Goal: Information Seeking & Learning: Learn about a topic

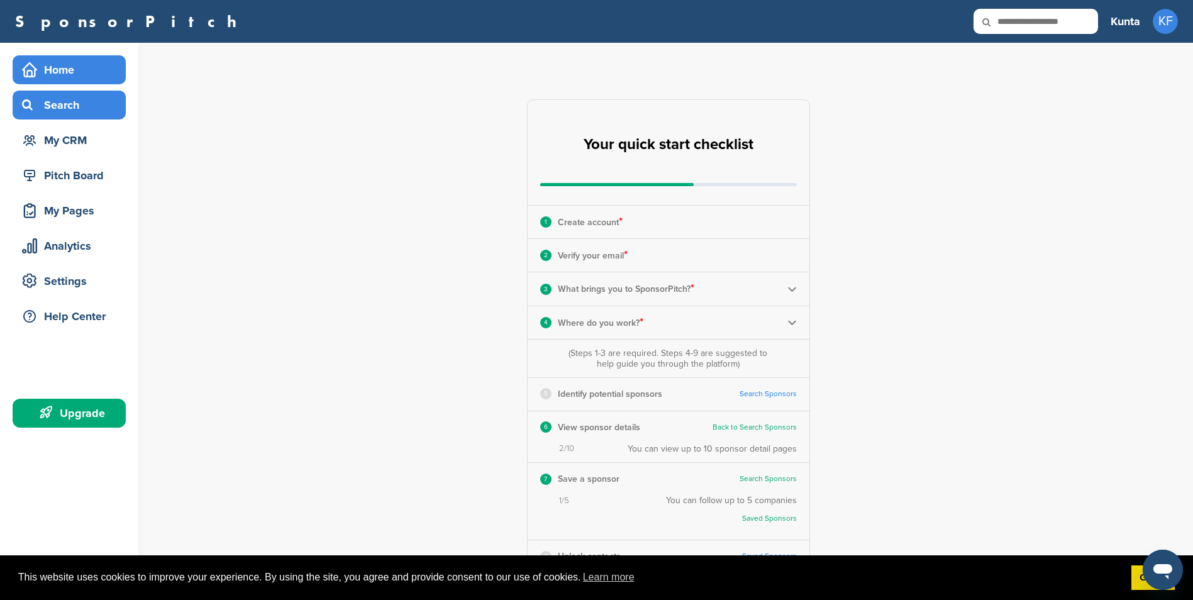
click at [36, 106] on icon at bounding box center [29, 104] width 15 height 11
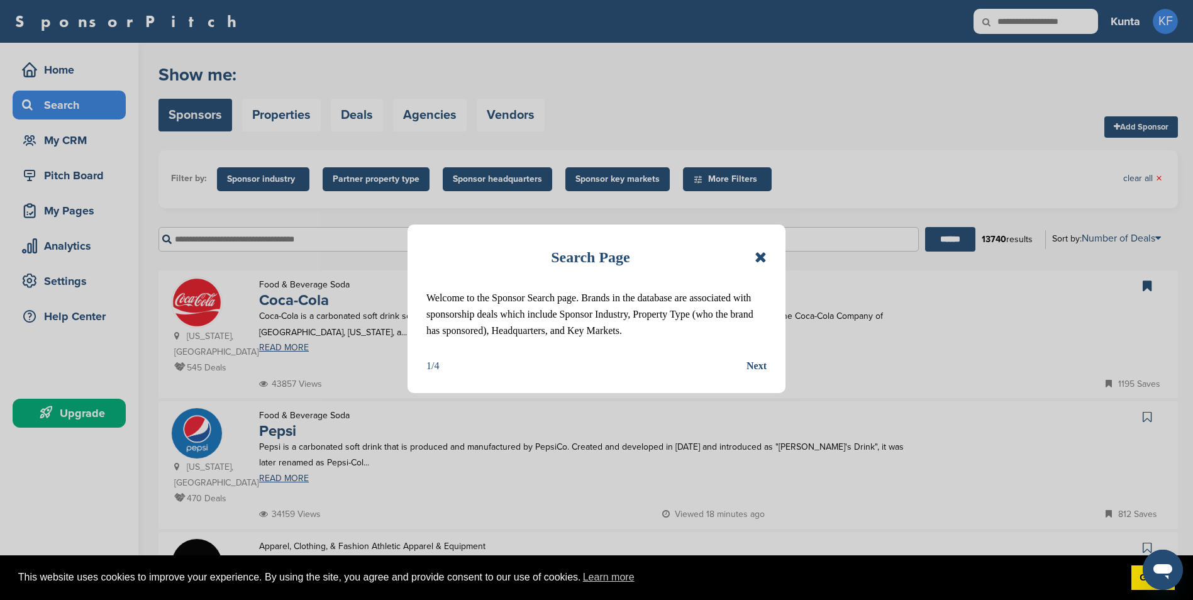
click at [755, 257] on icon at bounding box center [761, 257] width 12 height 15
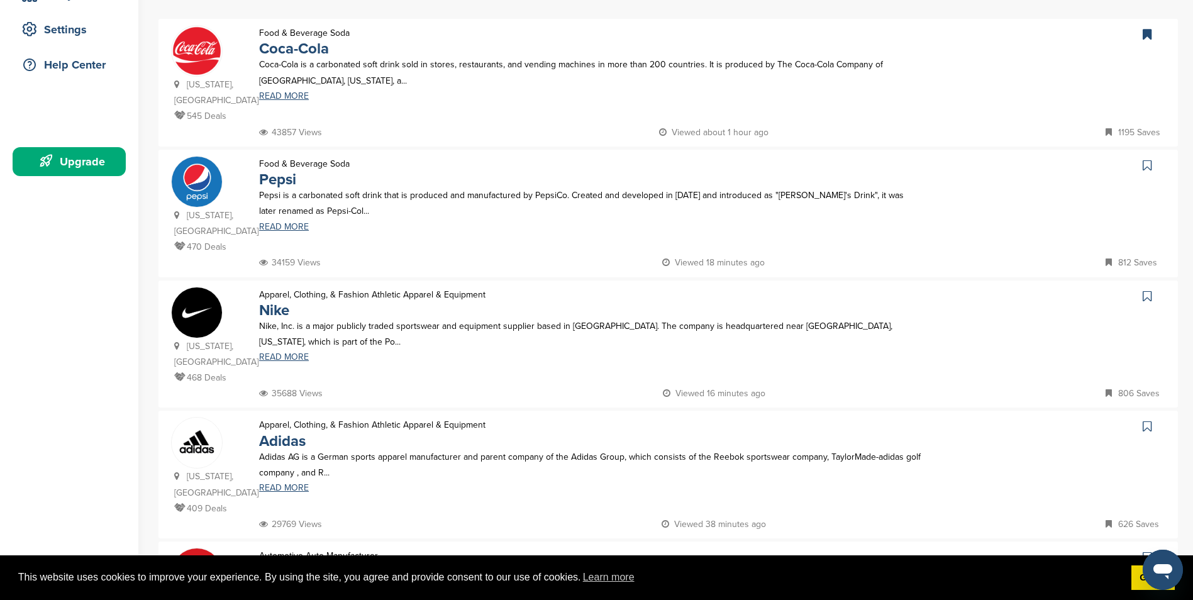
scroll to position [189, 0]
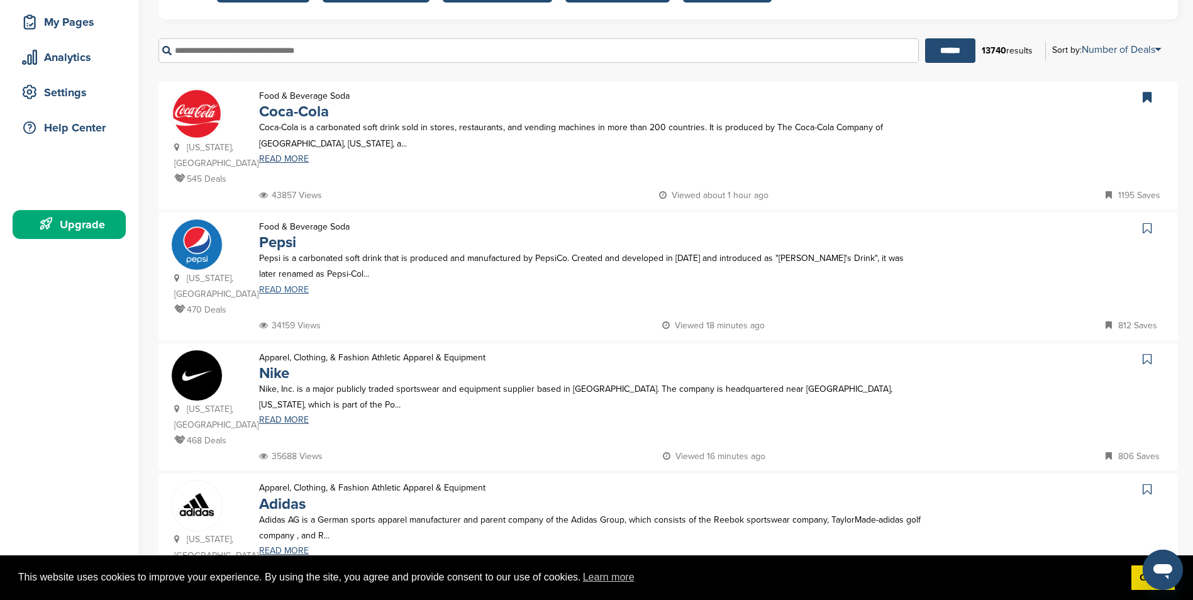
click at [304, 286] on link "READ MORE" at bounding box center [591, 290] width 664 height 9
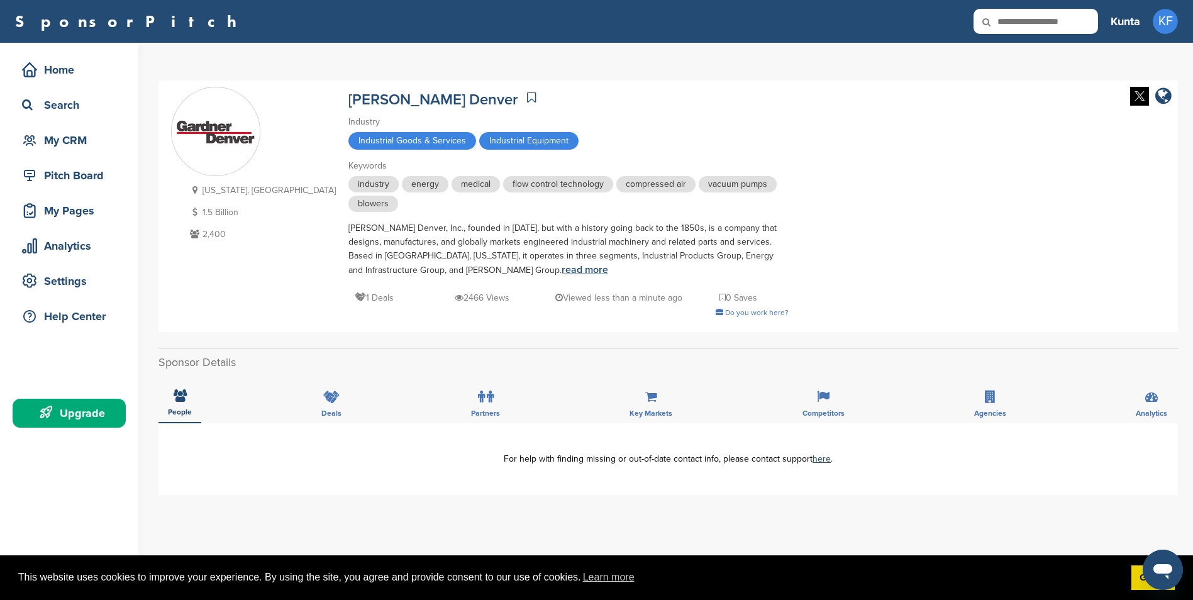
click at [562, 269] on link "read more" at bounding box center [585, 270] width 47 height 13
drag, startPoint x: 270, startPoint y: 97, endPoint x: 379, endPoint y: 101, distance: 108.8
click at [379, 101] on div "Illinois, USA 1.5 Billion 2,400 Gardner Denver Industry Industrial Goods & Serv…" at bounding box center [668, 206] width 994 height 239
copy link "Gardner Denver"
